Goal: Navigation & Orientation: Find specific page/section

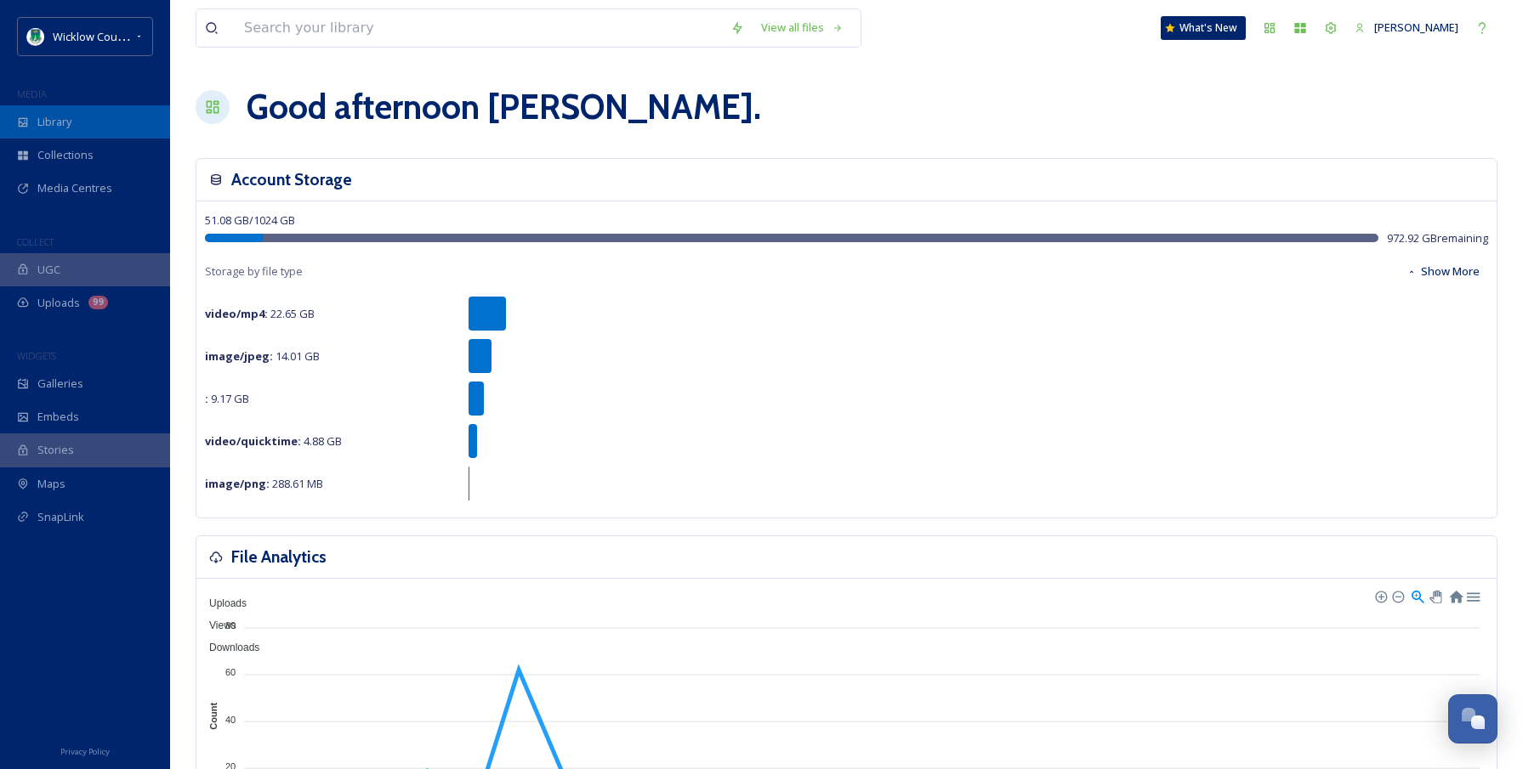
click at [60, 121] on span "Library" at bounding box center [54, 122] width 34 height 16
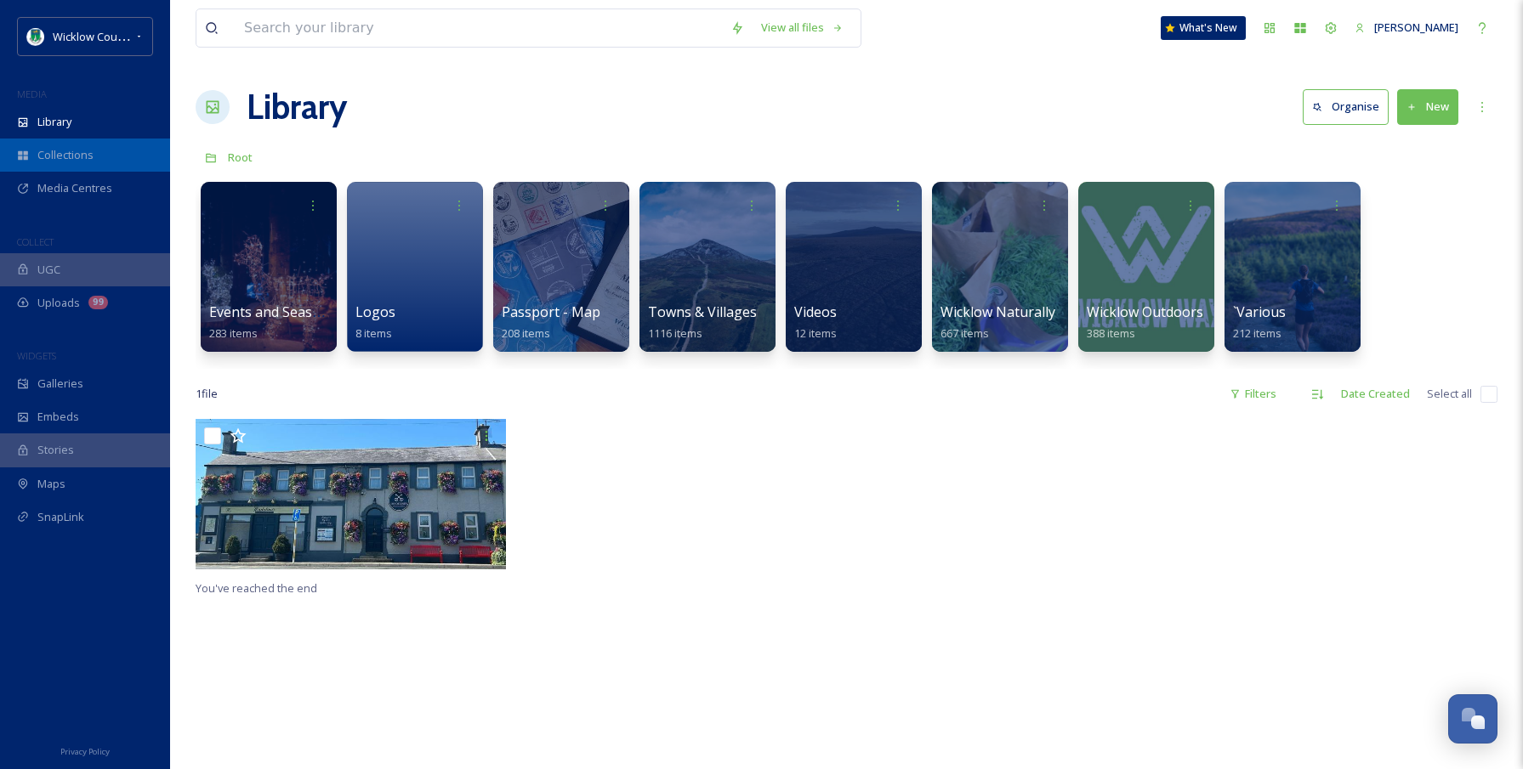
click at [60, 159] on span "Collections" at bounding box center [65, 155] width 56 height 16
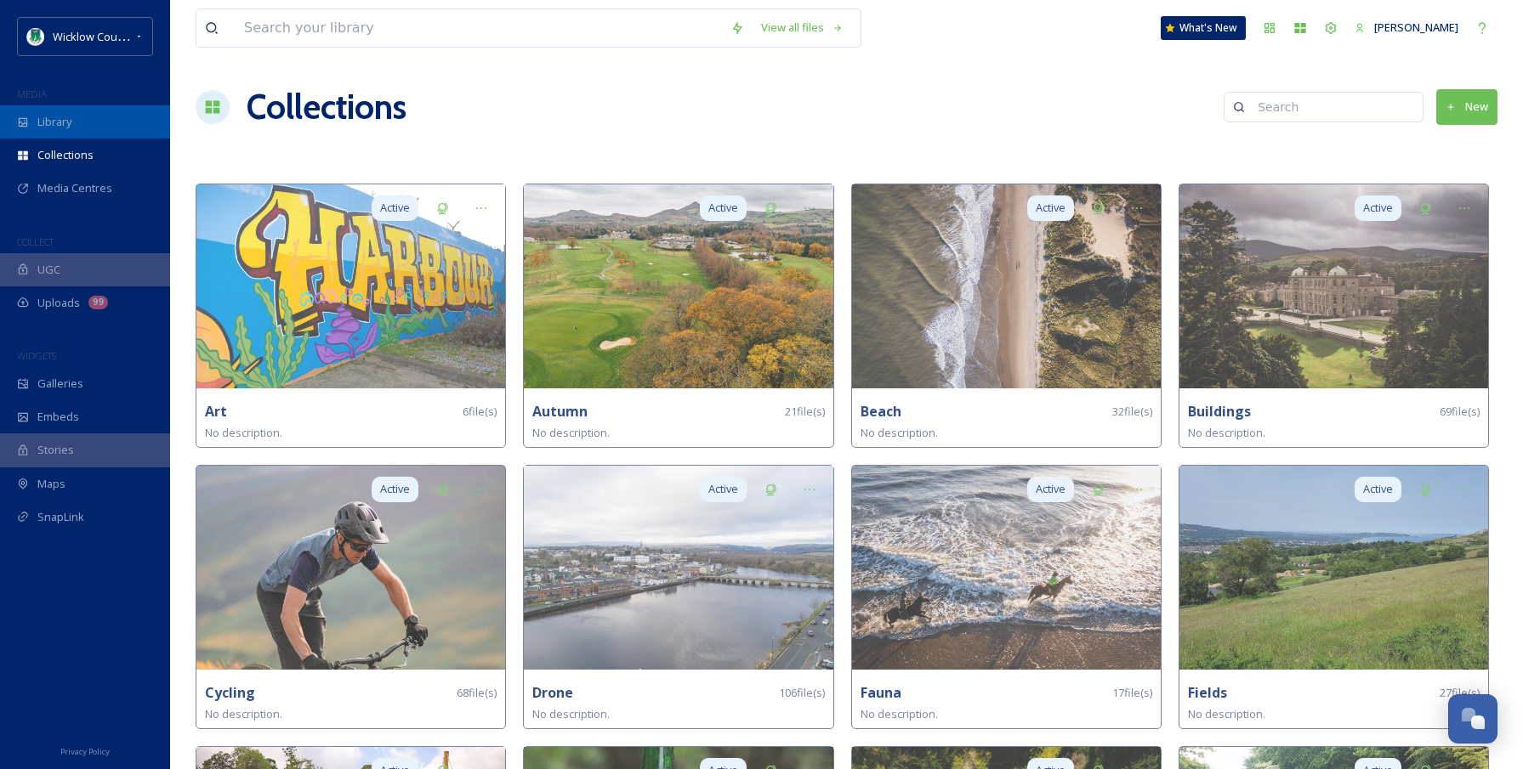
click at [57, 125] on span "Library" at bounding box center [54, 122] width 34 height 16
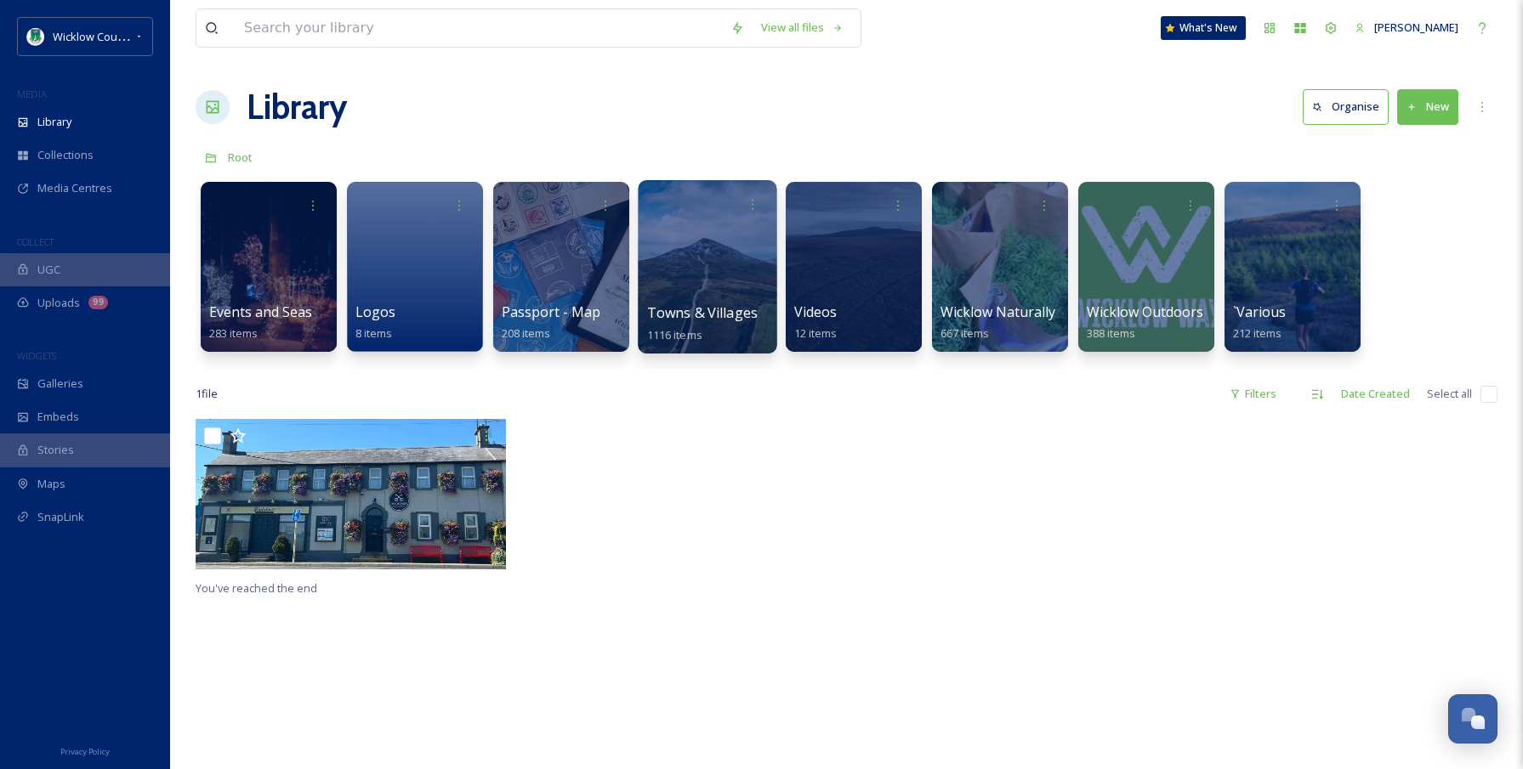
click at [689, 314] on span "Towns & Villages" at bounding box center [702, 312] width 111 height 19
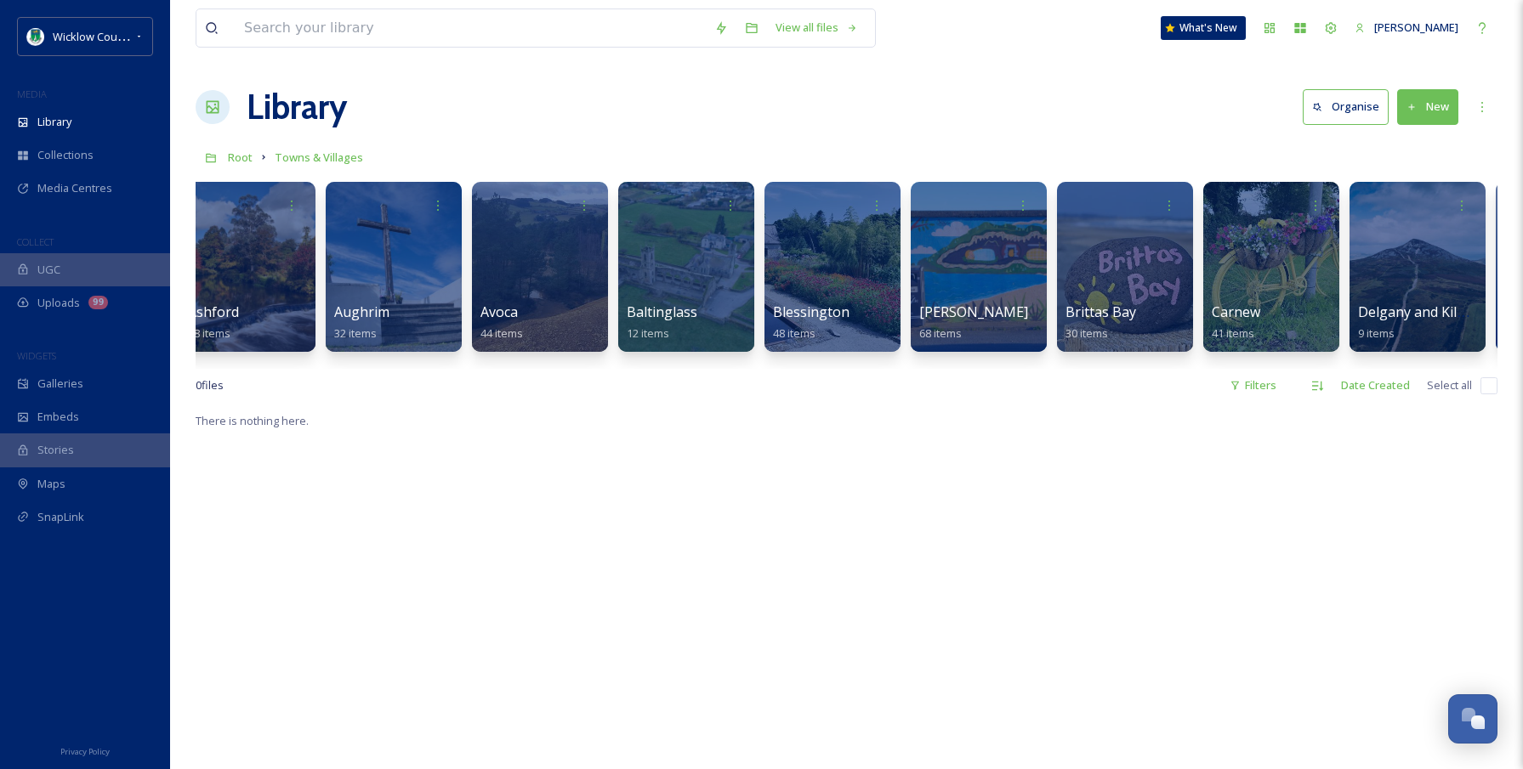
scroll to position [0, 457]
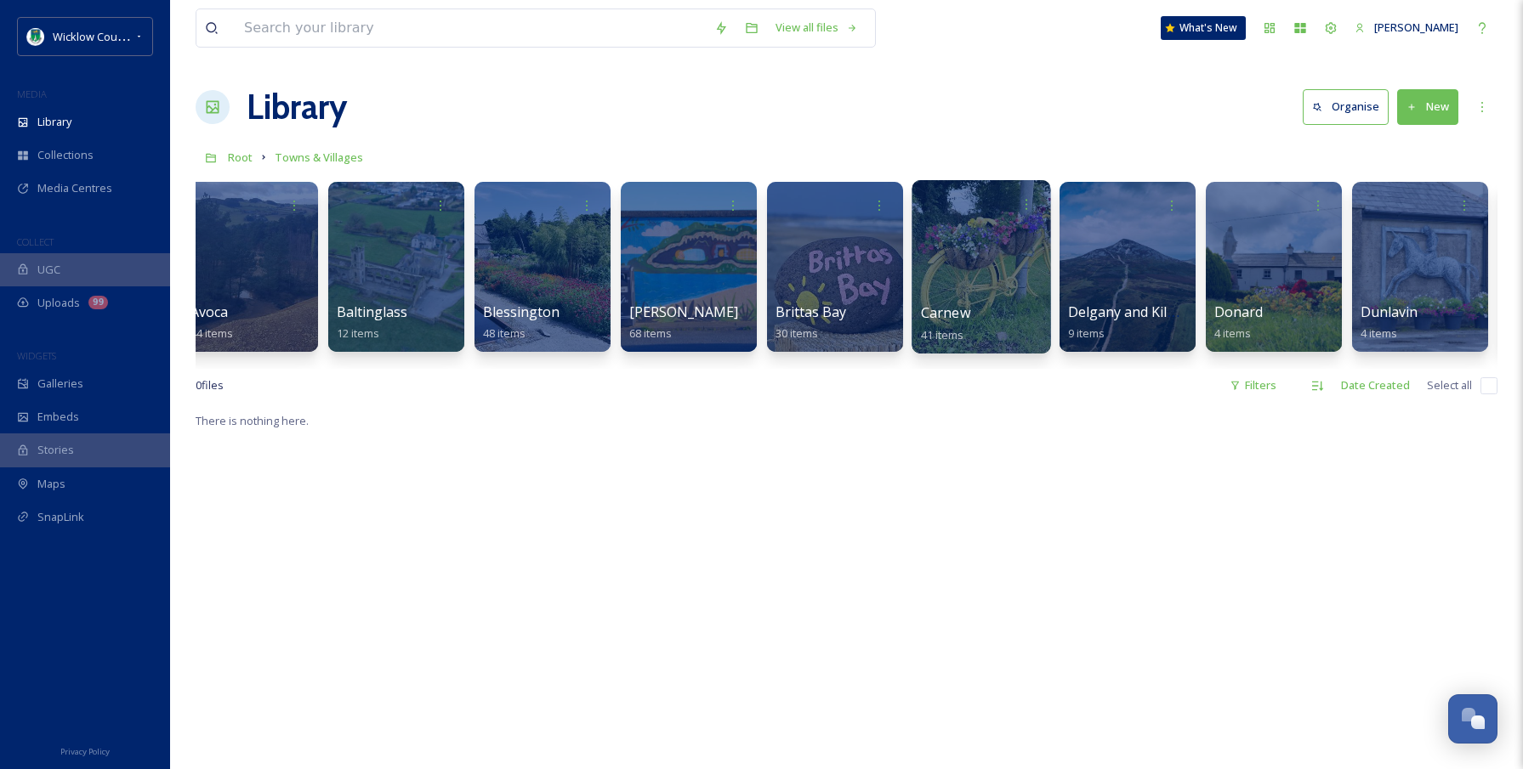
click at [966, 298] on div at bounding box center [980, 266] width 139 height 173
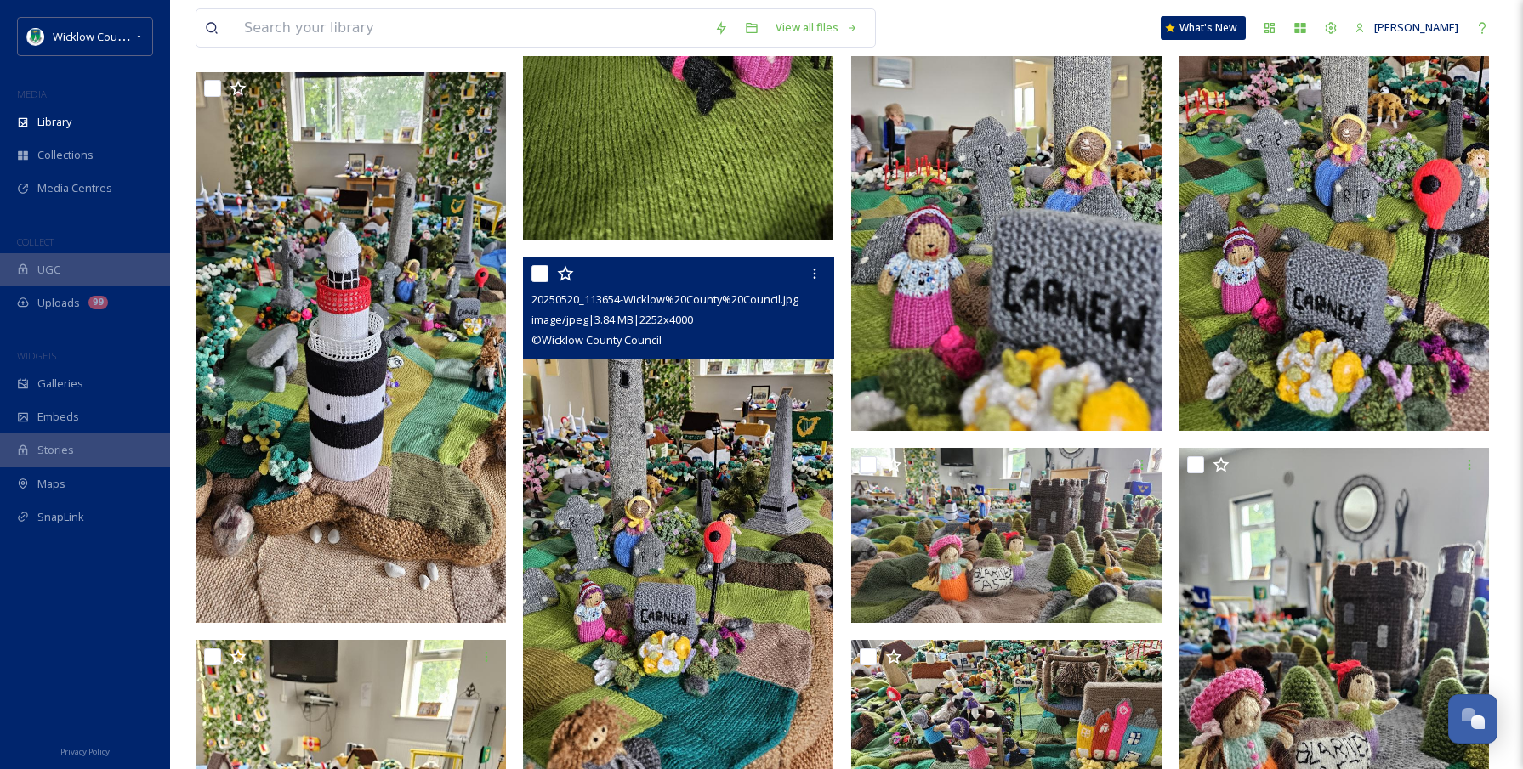
scroll to position [1190, 0]
